Goal: Navigation & Orientation: Find specific page/section

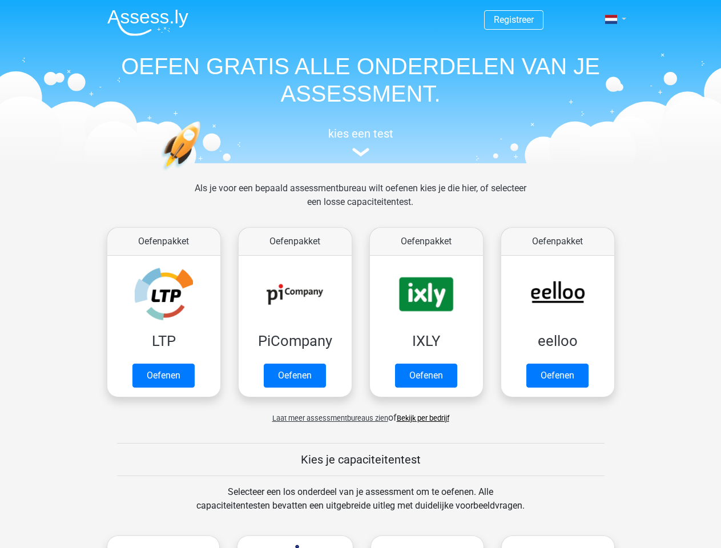
click at [612, 19] on span at bounding box center [611, 19] width 12 height 9
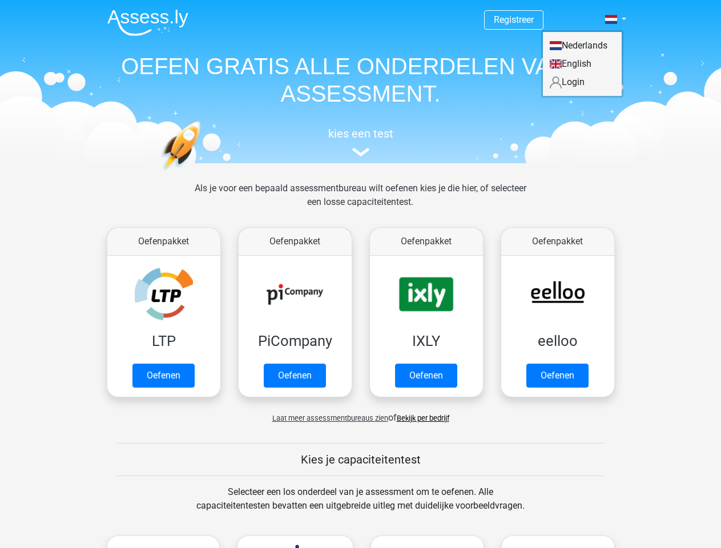
click at [327, 418] on span "Laat meer assessmentbureaus zien" at bounding box center [330, 418] width 116 height 9
